Goal: Obtain resource: Download file/media

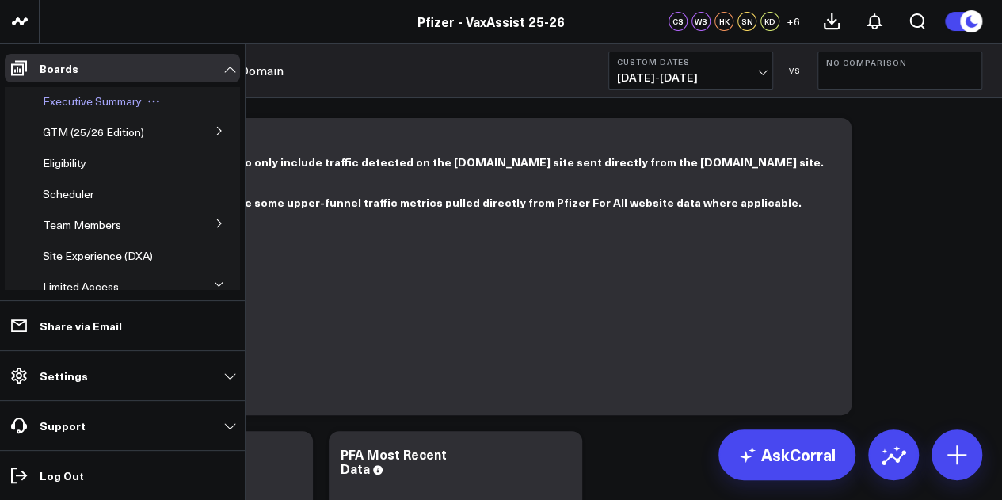
click at [119, 98] on span "Executive Summary" at bounding box center [92, 100] width 99 height 15
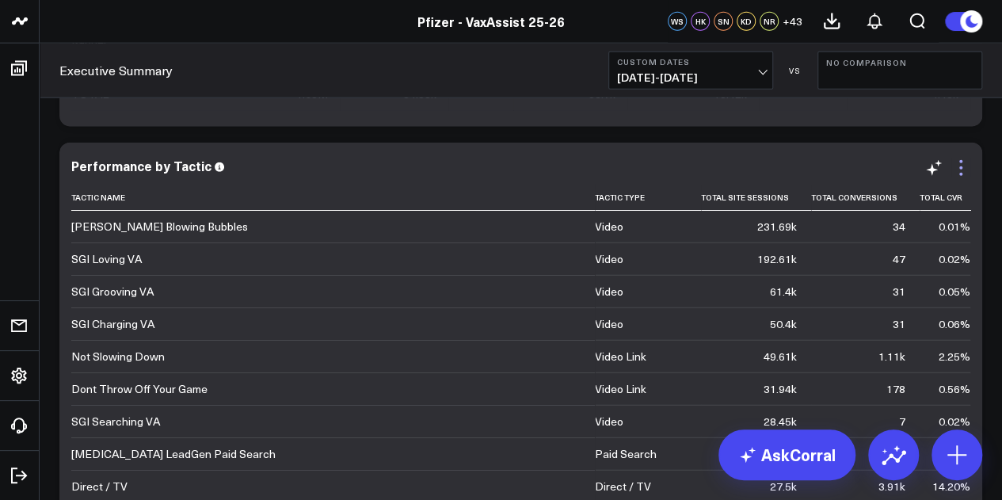
scroll to position [4879, 0]
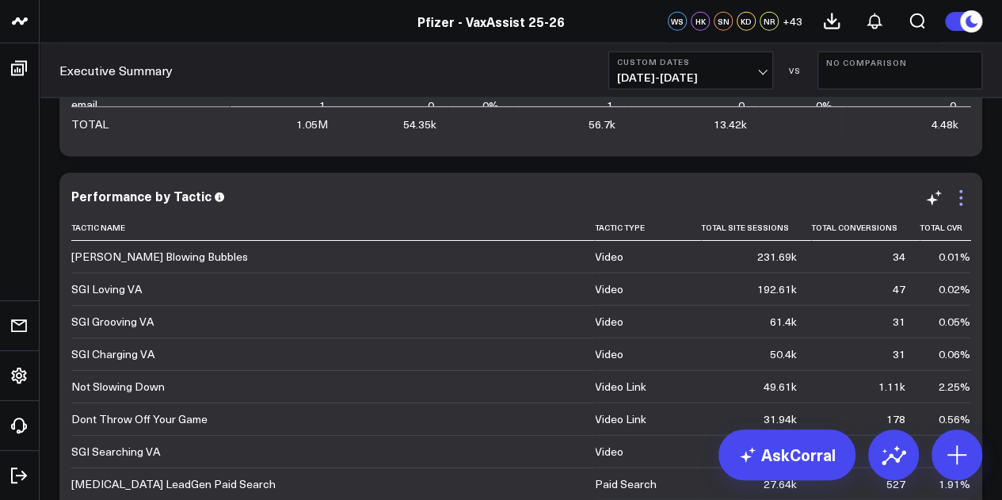
click at [961, 205] on icon at bounding box center [960, 204] width 3 height 3
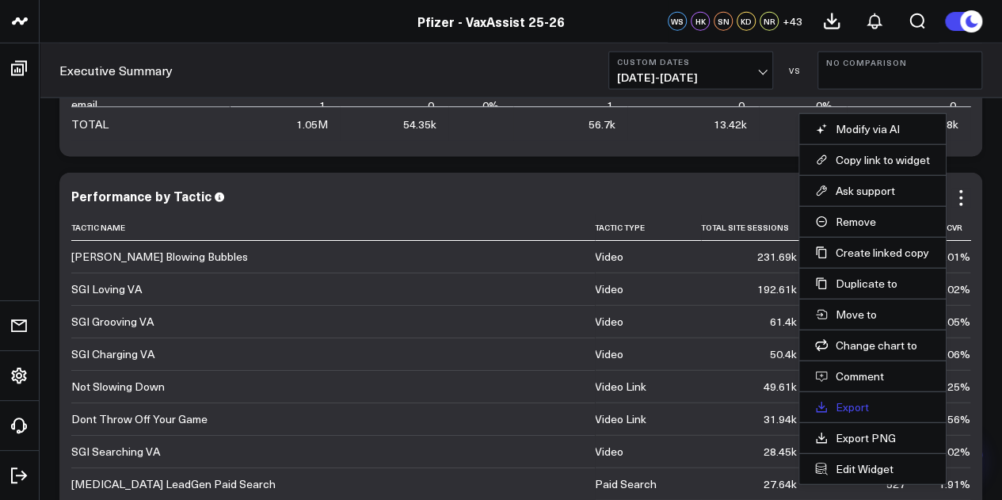
click at [865, 404] on link "Export" at bounding box center [872, 407] width 115 height 14
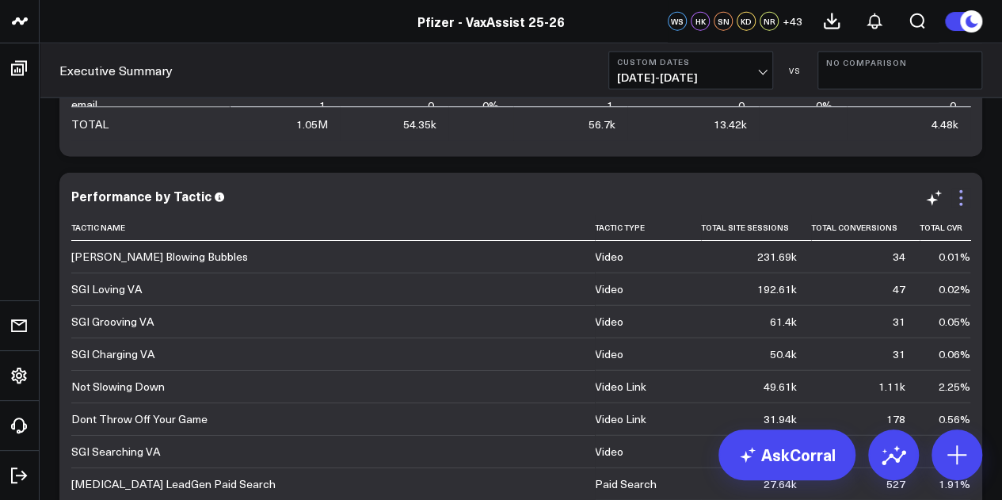
click at [959, 194] on icon at bounding box center [960, 198] width 19 height 19
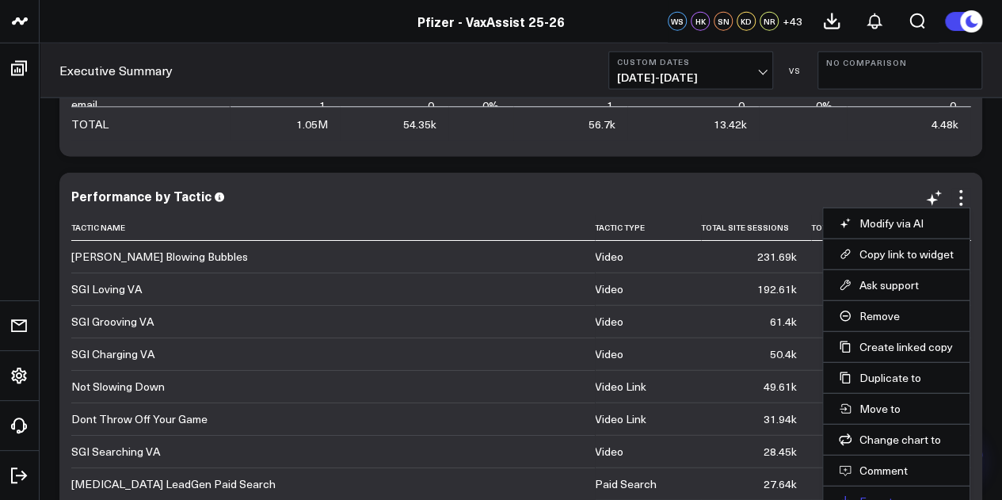
click at [866, 494] on link "Export" at bounding box center [896, 501] width 115 height 14
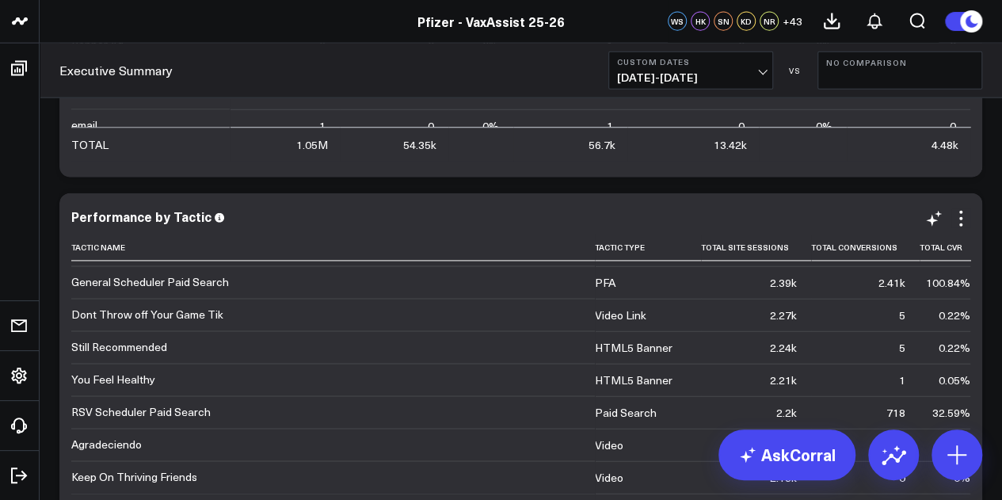
scroll to position [1251, 0]
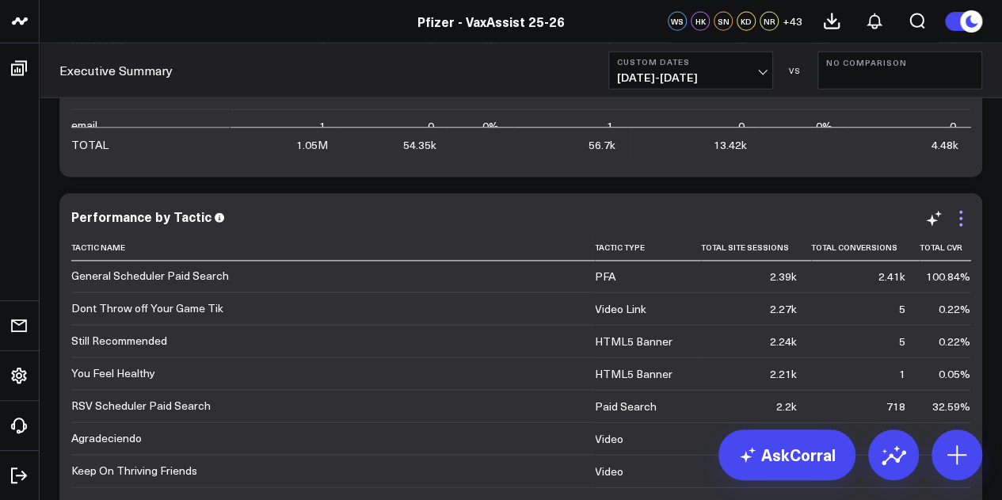
click at [961, 218] on icon at bounding box center [960, 218] width 3 height 3
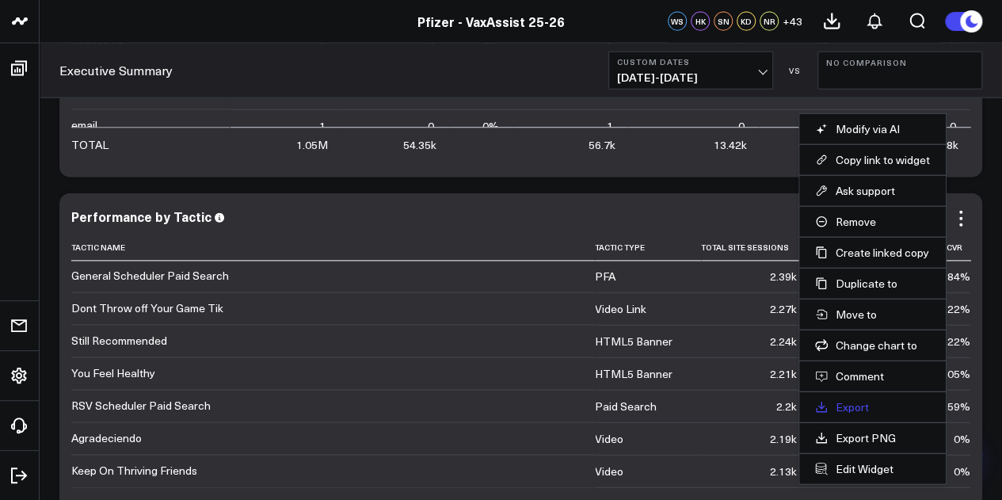
click at [871, 402] on link "Export" at bounding box center [872, 407] width 115 height 14
